Goal: Book appointment/travel/reservation

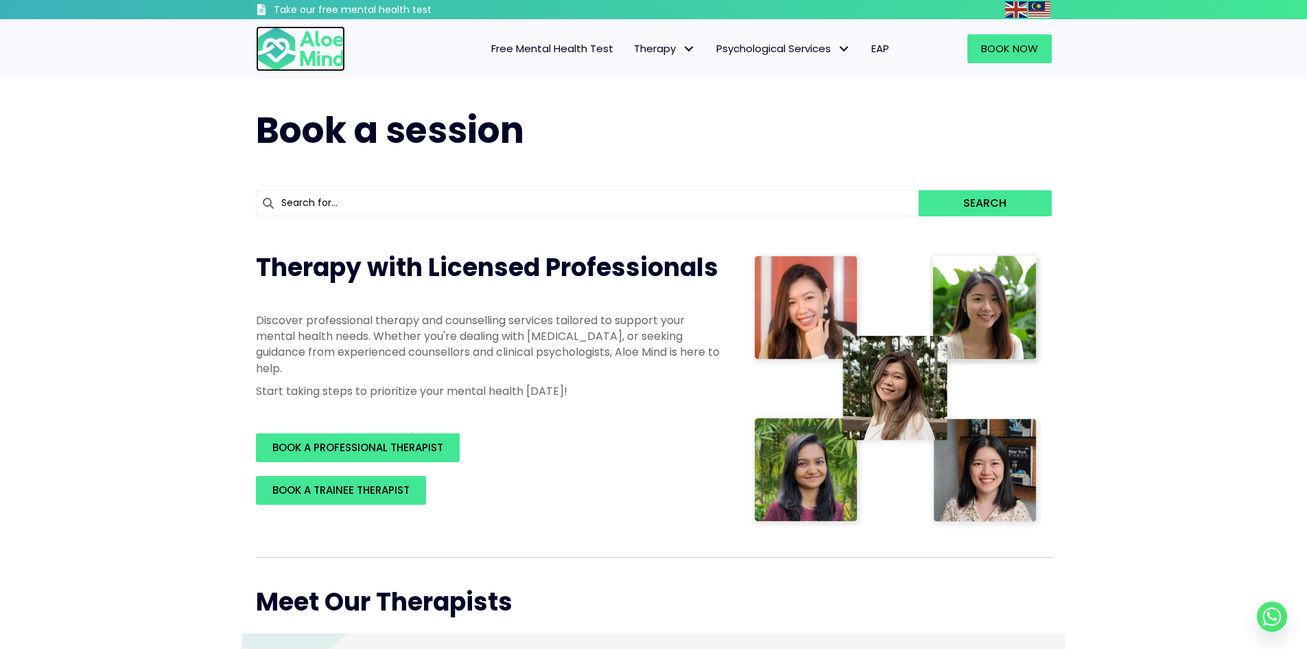
click at [301, 49] on img at bounding box center [300, 48] width 89 height 45
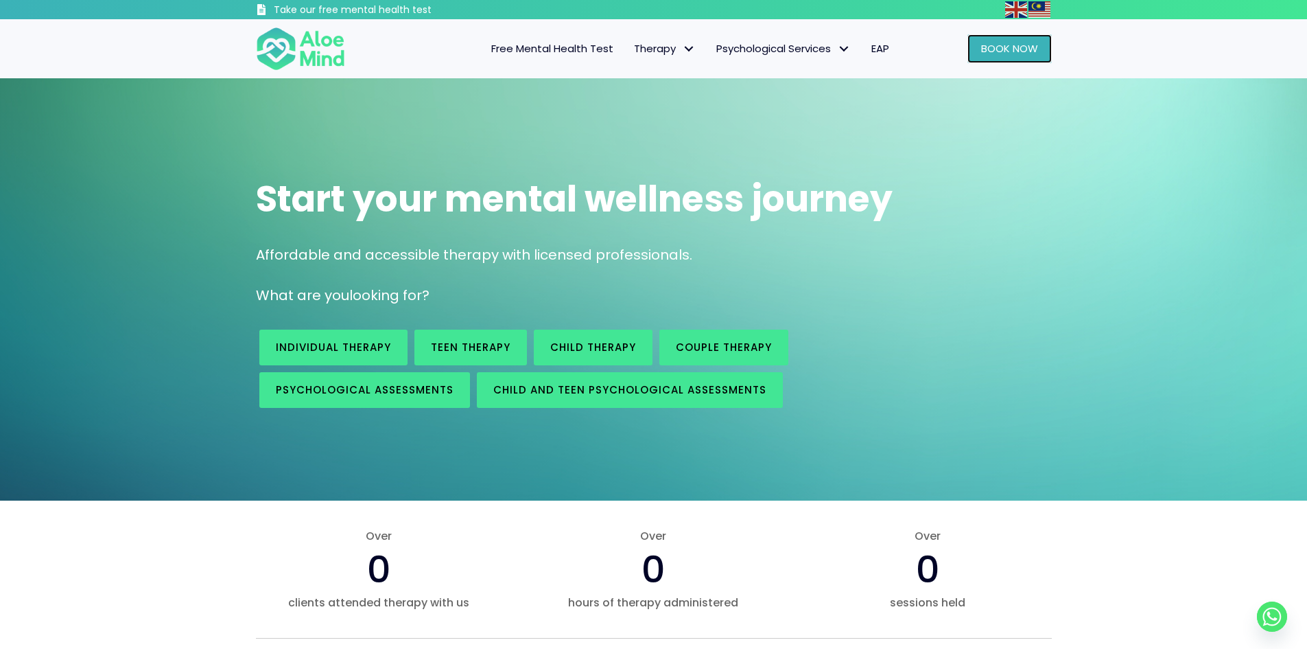
click at [1014, 61] on link "Book Now" at bounding box center [1010, 48] width 84 height 29
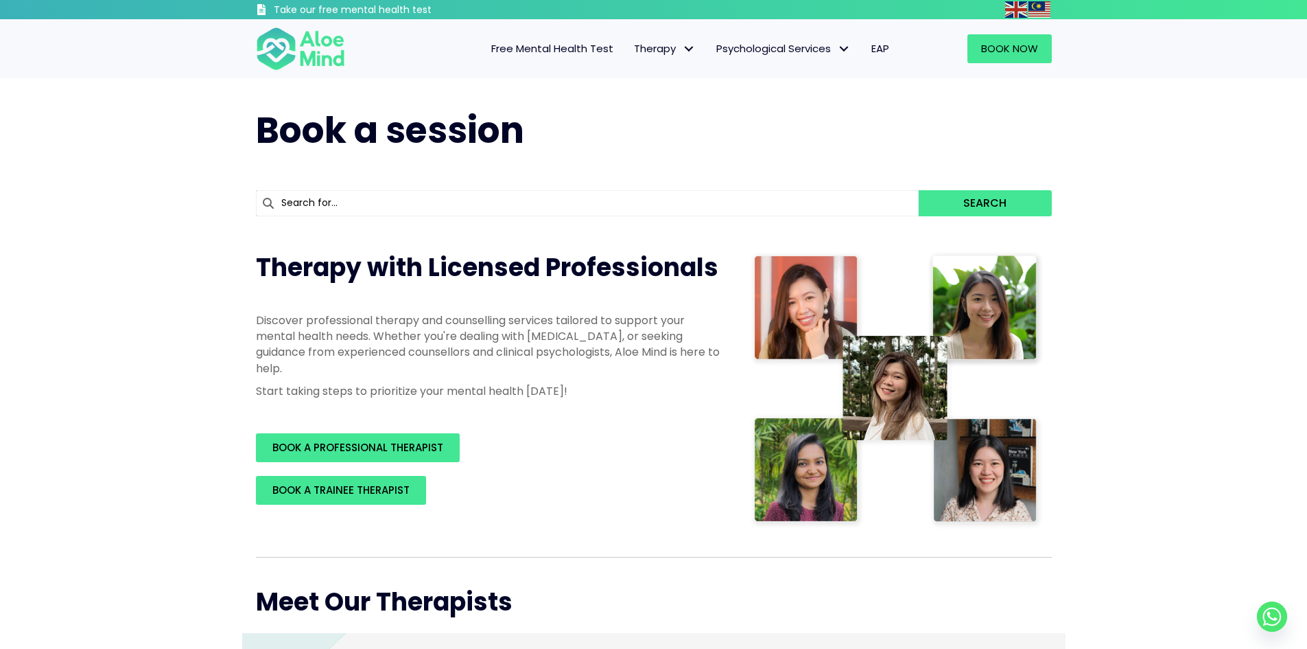
click at [883, 51] on span "EAP" at bounding box center [881, 48] width 18 height 14
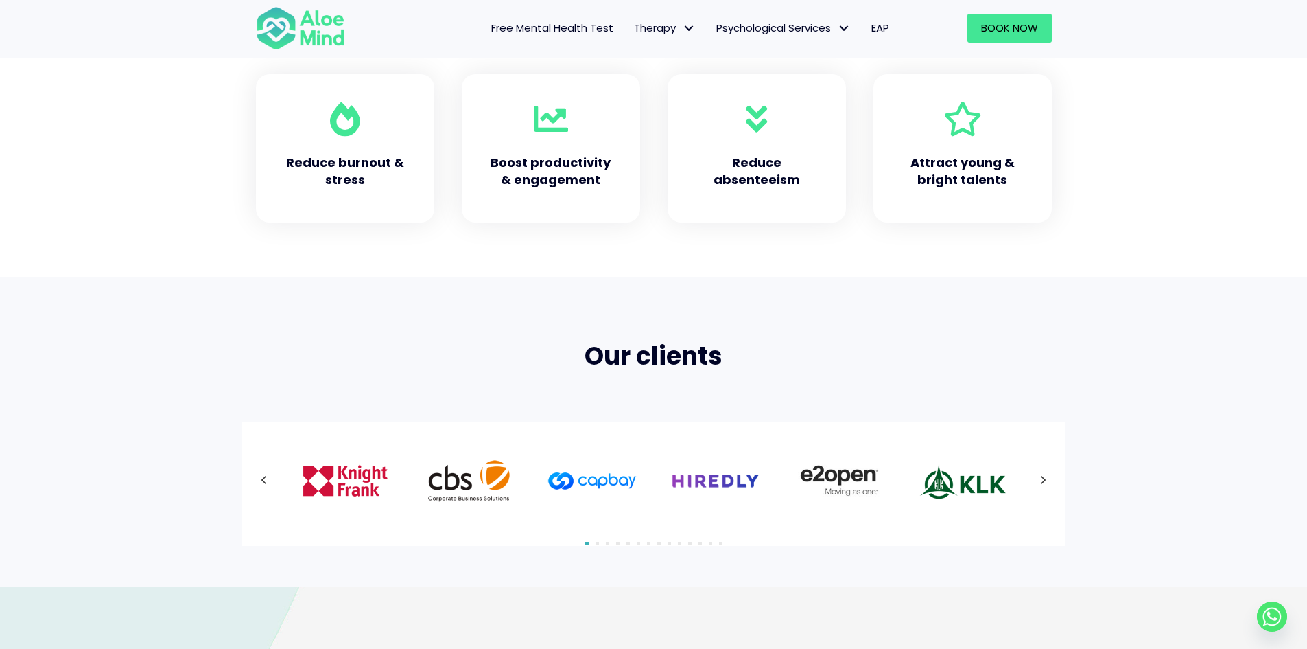
scroll to position [686, 0]
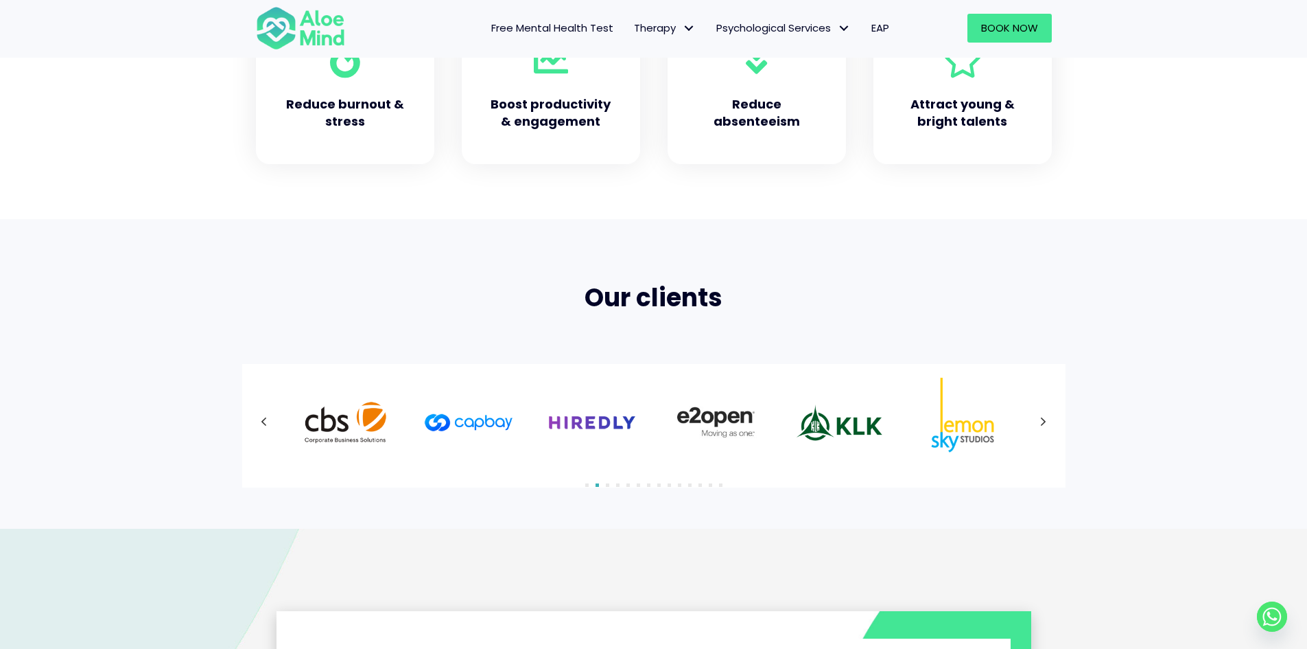
click at [1041, 422] on icon at bounding box center [1043, 422] width 7 height 18
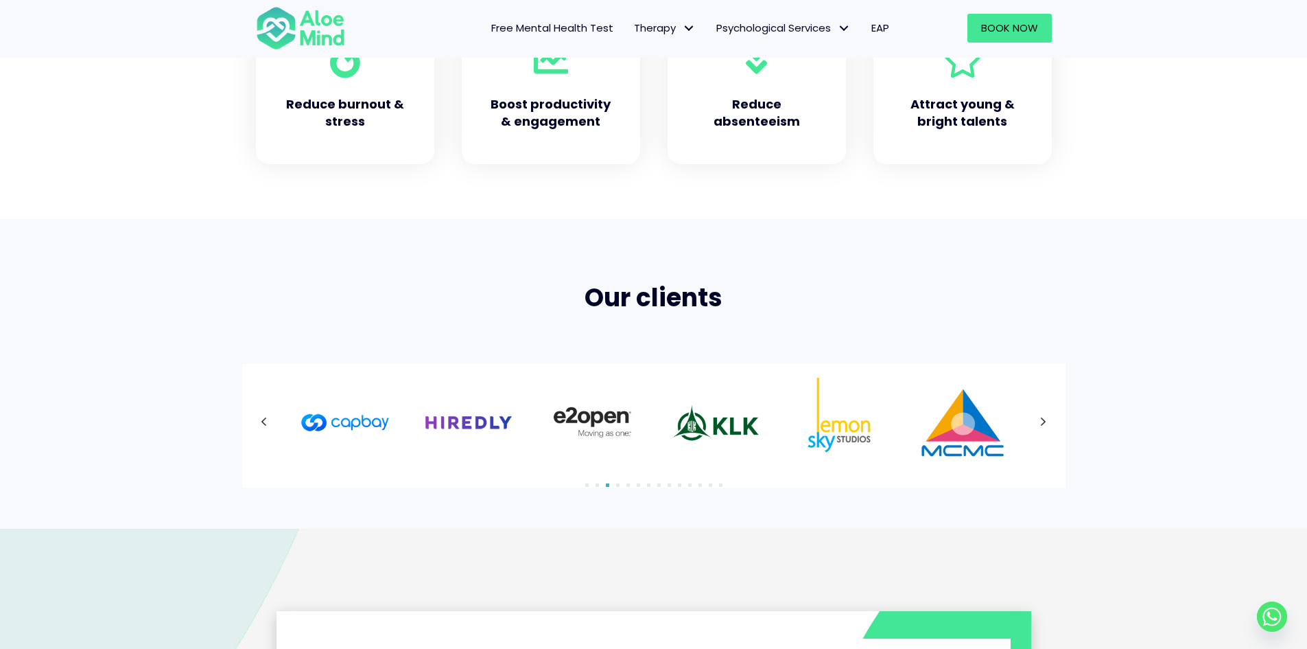
click at [1042, 422] on div at bounding box center [654, 421] width 796 height 89
click at [1042, 422] on icon at bounding box center [1043, 422] width 7 height 18
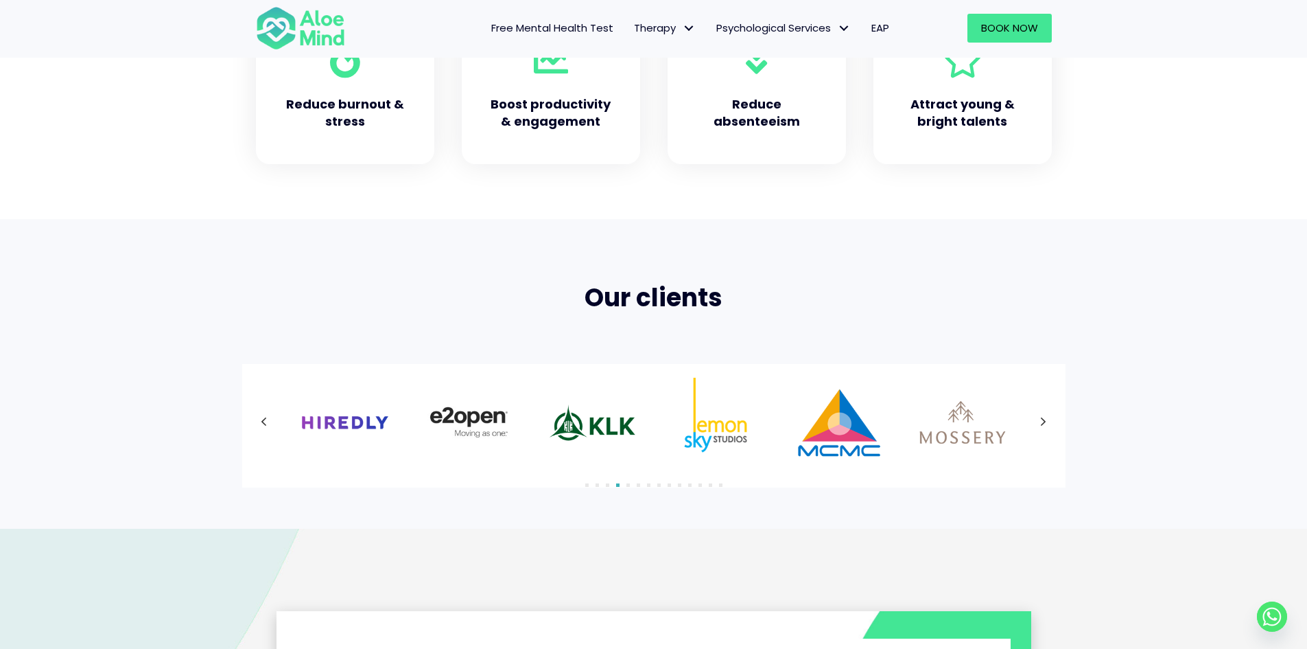
click at [1049, 420] on button "Next" at bounding box center [1043, 422] width 25 height 25
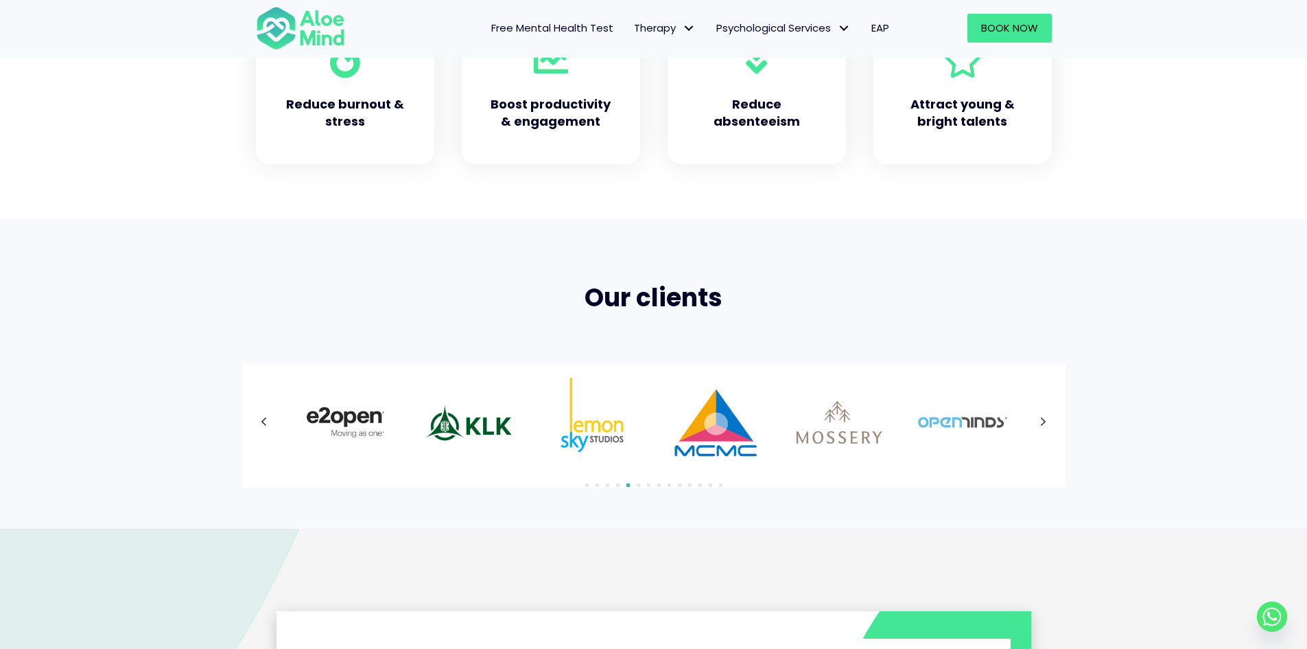
click at [1040, 422] on div at bounding box center [654, 421] width 796 height 89
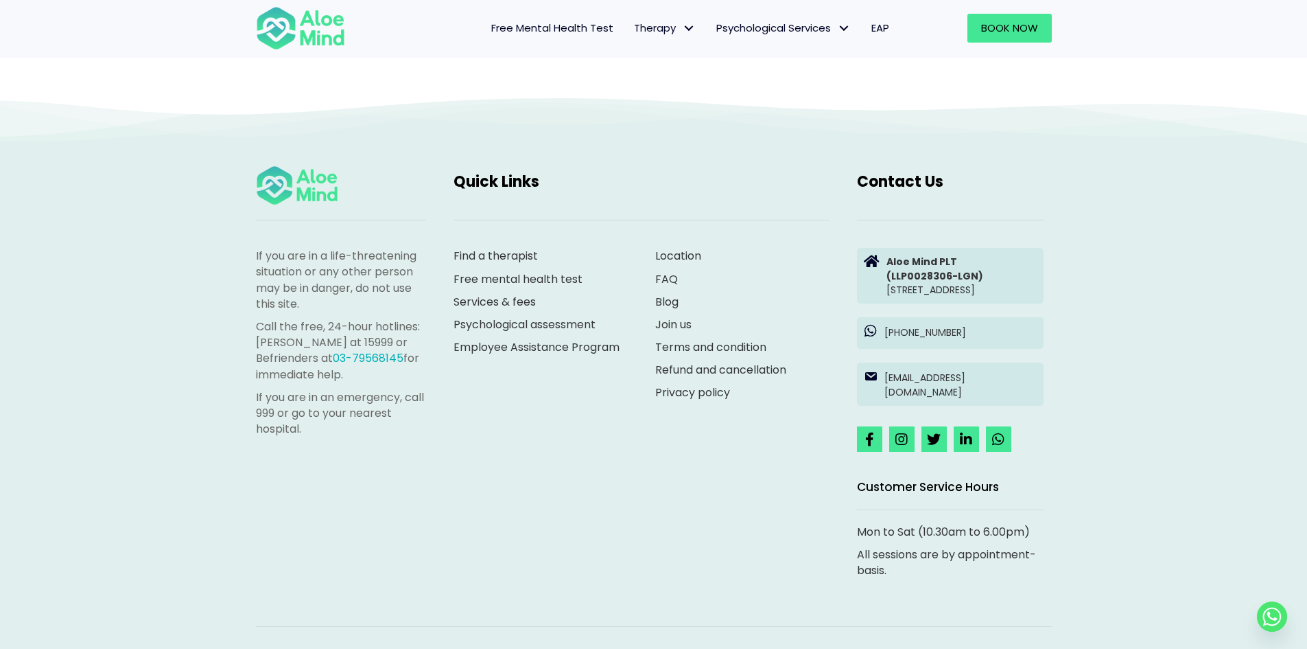
scroll to position [2287, 0]
